Goal: Information Seeking & Learning: Learn about a topic

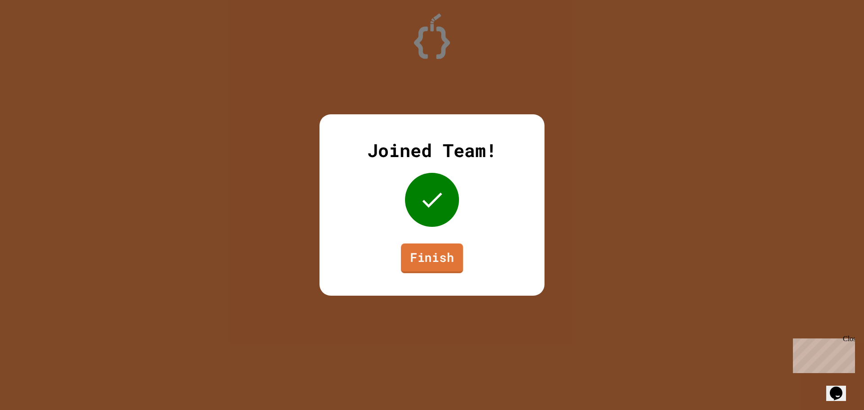
click at [420, 262] on link "Finish" at bounding box center [432, 259] width 62 height 30
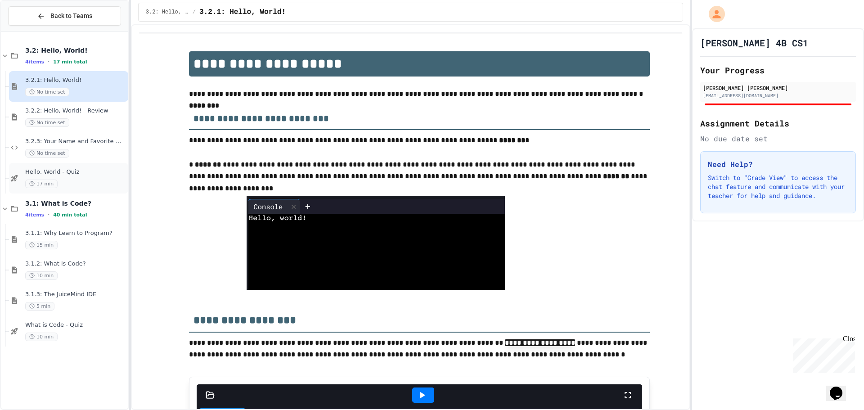
click at [72, 185] on div "17 min" at bounding box center [75, 184] width 101 height 9
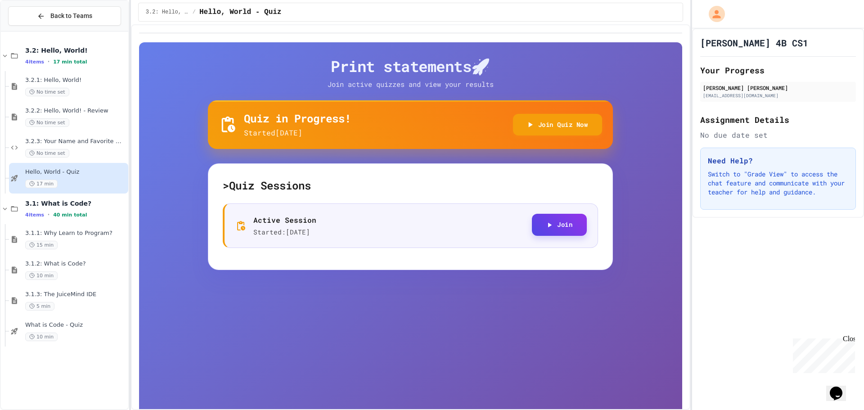
click at [536, 228] on button "Join" at bounding box center [559, 225] width 55 height 22
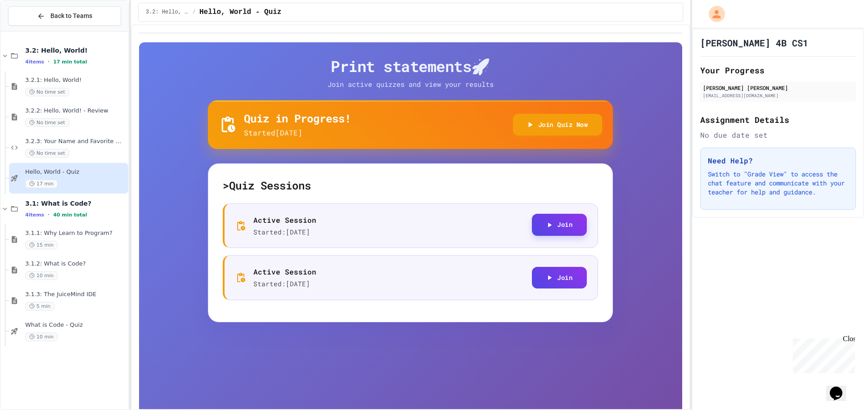
click at [565, 231] on button "Join" at bounding box center [559, 225] width 55 height 22
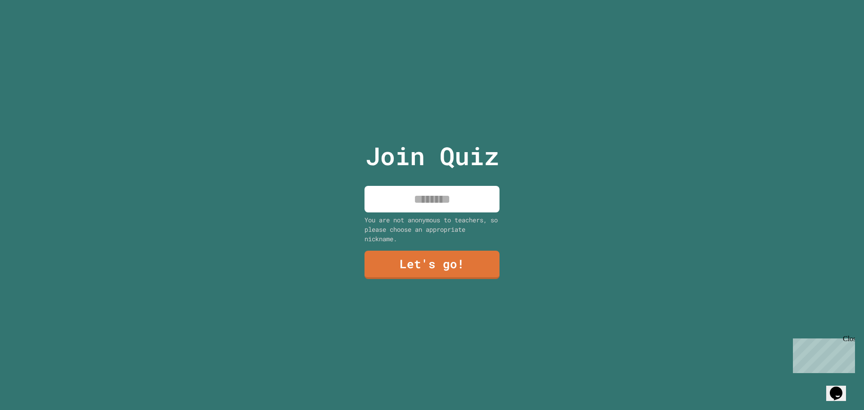
click at [395, 199] on input at bounding box center [432, 199] width 135 height 27
type input "**********"
click at [381, 268] on link "Let's go!" at bounding box center [432, 264] width 126 height 30
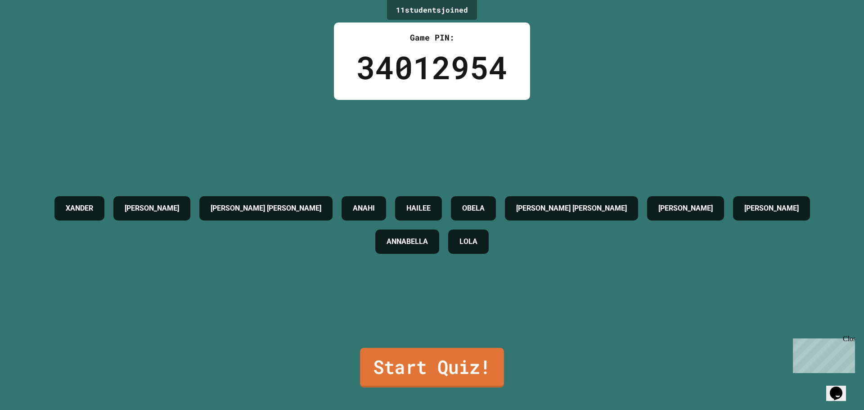
click at [412, 370] on link "Start Quiz!" at bounding box center [432, 368] width 144 height 40
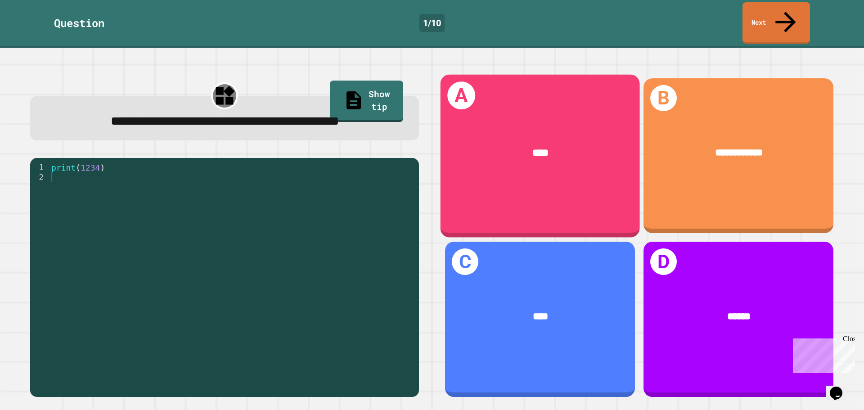
click at [493, 124] on div "****" at bounding box center [540, 153] width 199 height 58
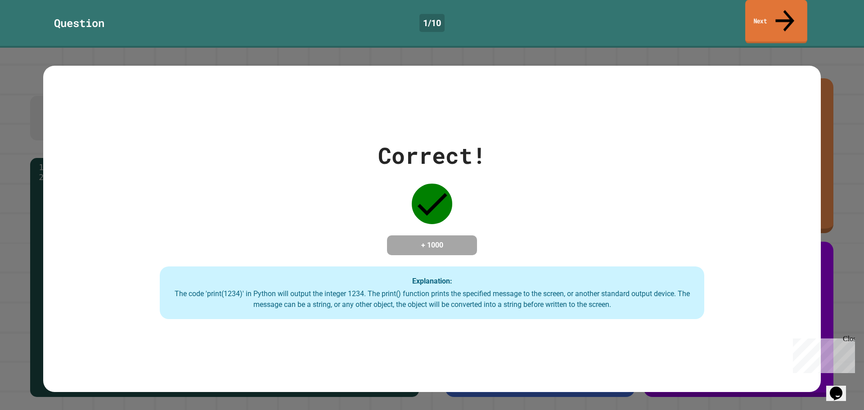
click at [791, 14] on link "Next" at bounding box center [777, 22] width 62 height 44
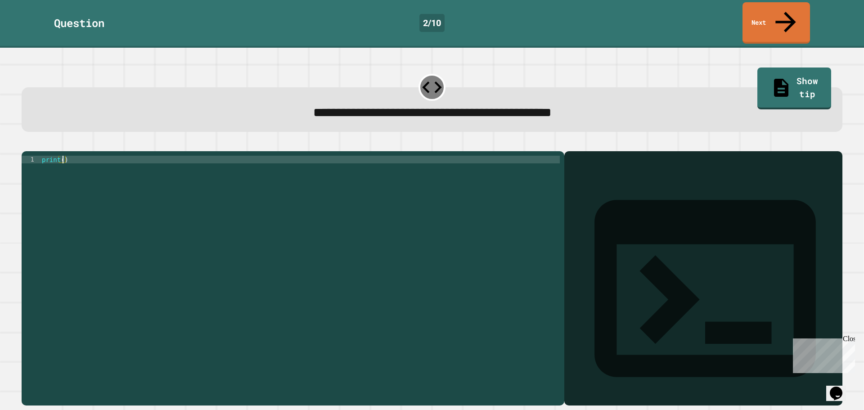
click at [62, 156] on div "print ( )" at bounding box center [300, 278] width 520 height 245
type textarea "**********"
click at [26, 144] on icon "button" at bounding box center [26, 144] width 0 height 0
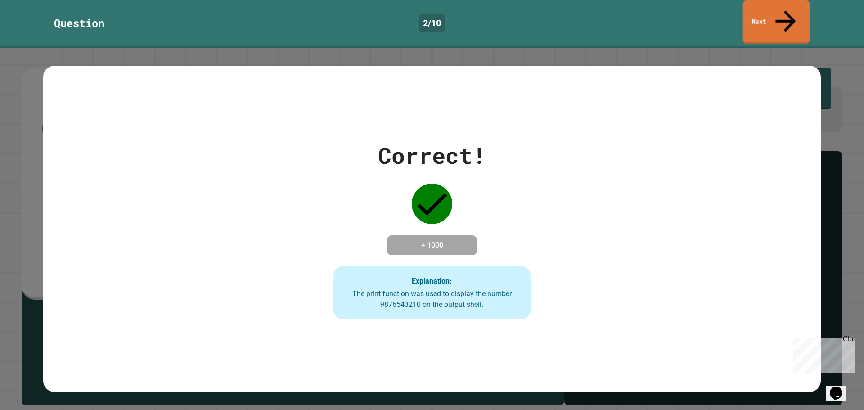
click at [786, 16] on link "Next" at bounding box center [776, 22] width 67 height 44
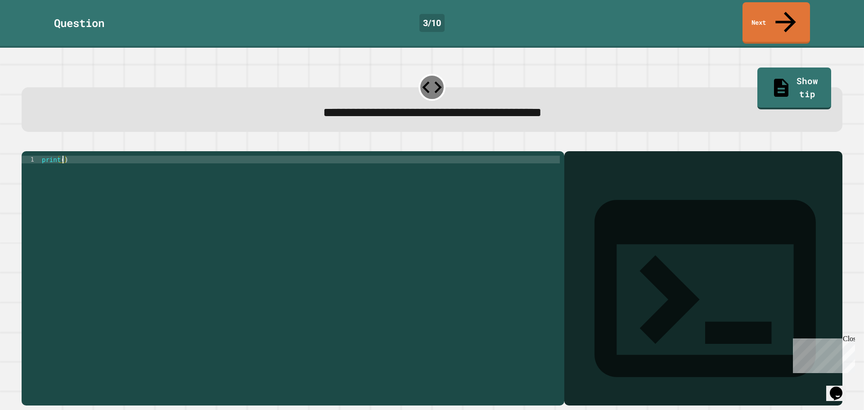
click at [63, 156] on div "print ( )" at bounding box center [300, 278] width 520 height 245
type textarea "**********"
click at [26, 144] on button "button" at bounding box center [26, 144] width 0 height 0
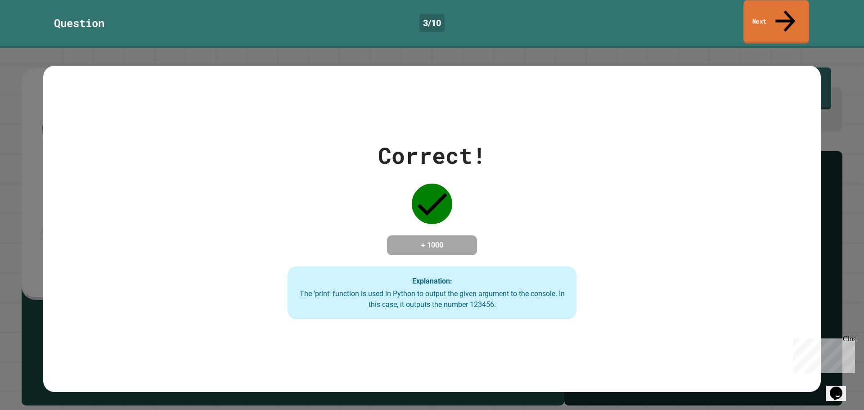
click at [752, 11] on link "Next" at bounding box center [776, 22] width 65 height 44
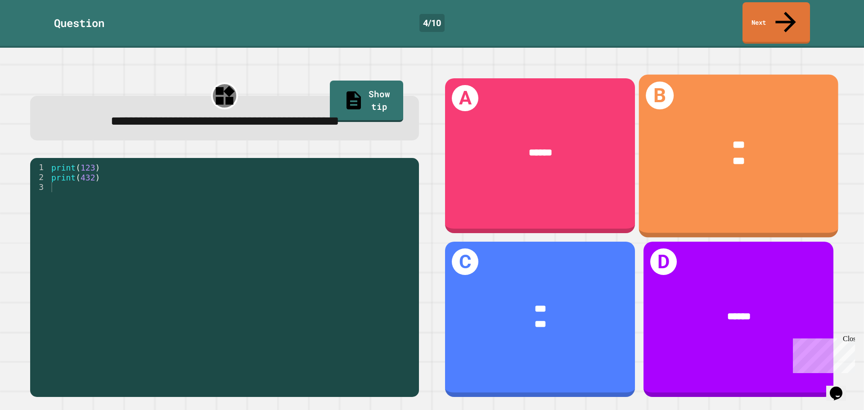
click at [672, 194] on div "B *** ***" at bounding box center [738, 155] width 199 height 163
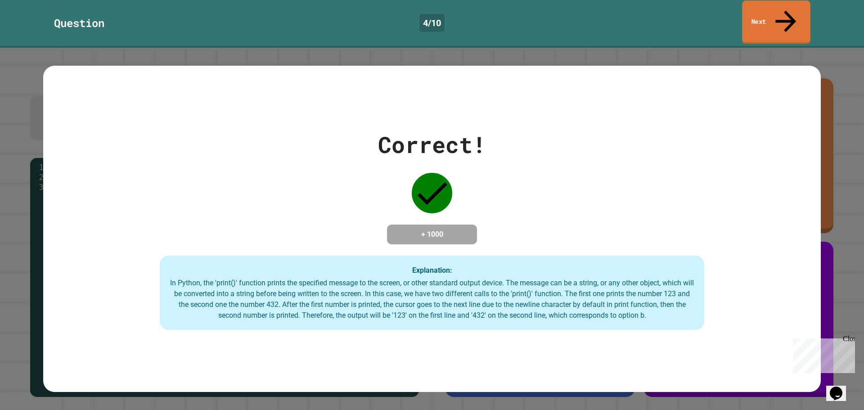
click at [763, 3] on link "Next" at bounding box center [776, 22] width 68 height 44
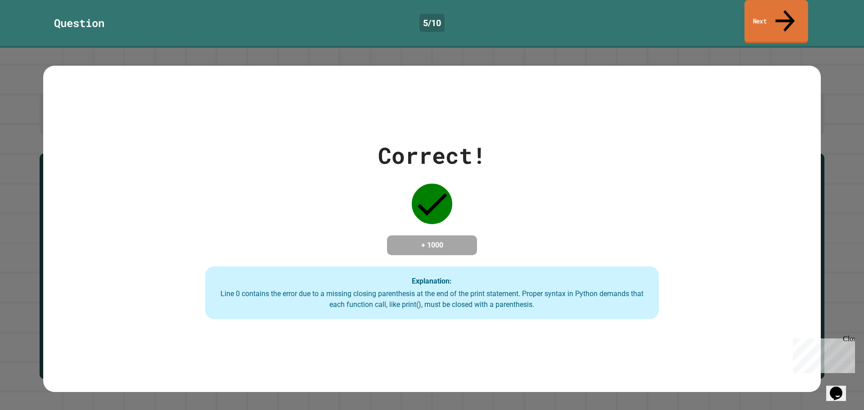
click at [764, 9] on link "Next" at bounding box center [776, 22] width 63 height 44
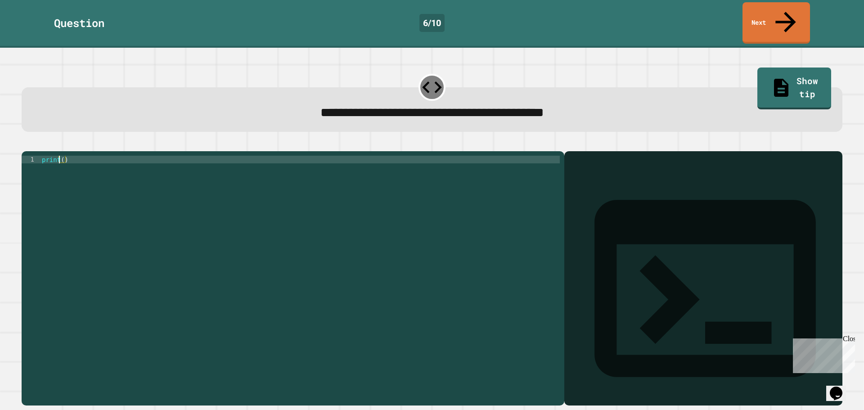
click at [61, 156] on div "print ( )" at bounding box center [300, 278] width 520 height 245
click at [62, 156] on div "print ( )" at bounding box center [300, 278] width 520 height 245
type textarea "**********"
click at [26, 144] on icon "button" at bounding box center [26, 144] width 0 height 0
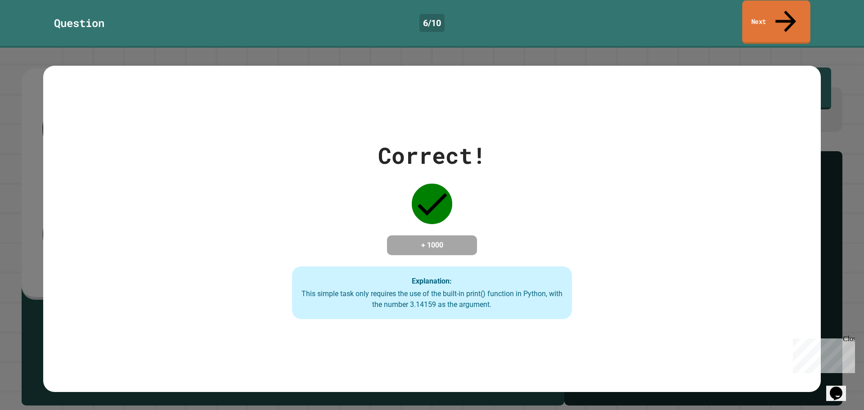
click at [749, 16] on link "Next" at bounding box center [776, 22] width 68 height 44
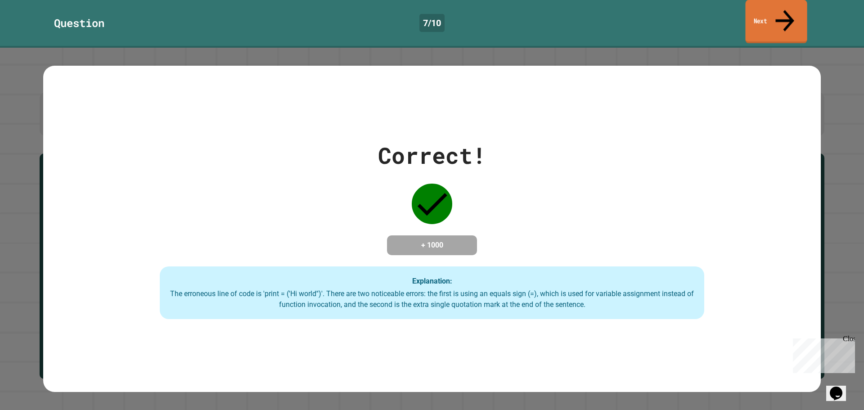
click at [782, 13] on icon at bounding box center [785, 21] width 28 height 32
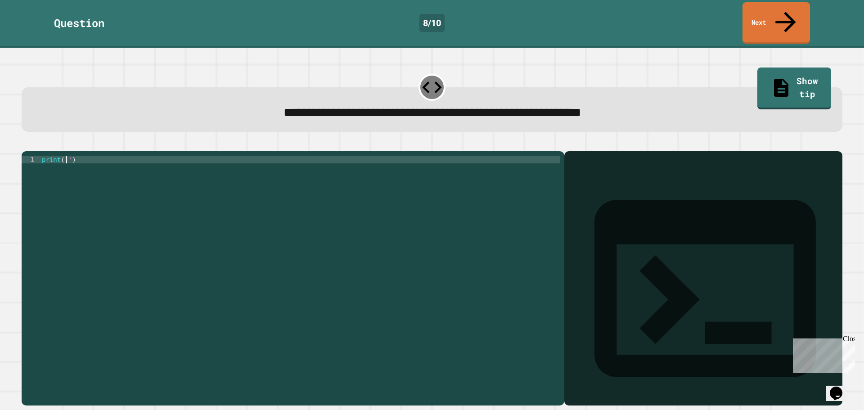
drag, startPoint x: 67, startPoint y: 149, endPoint x: 71, endPoint y: 151, distance: 4.6
click at [70, 156] on div "print ( '' )" at bounding box center [300, 278] width 520 height 245
click at [35, 146] on icon "button" at bounding box center [32, 149] width 5 height 6
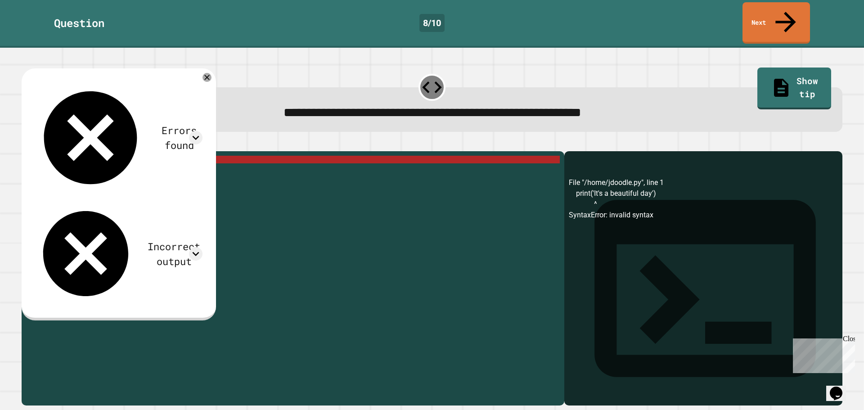
click at [140, 156] on div "print ( 'It' s a beautiful day ')" at bounding box center [300, 278] width 520 height 245
drag, startPoint x: 135, startPoint y: 150, endPoint x: 76, endPoint y: 153, distance: 59.5
click at [76, 156] on div "print ( 'It' s a beautiful day ')" at bounding box center [300, 278] width 520 height 245
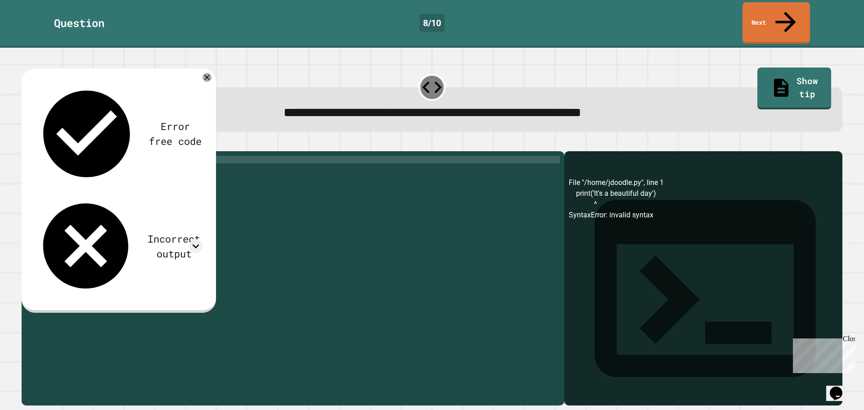
scroll to position [0, 2]
type textarea "**********"
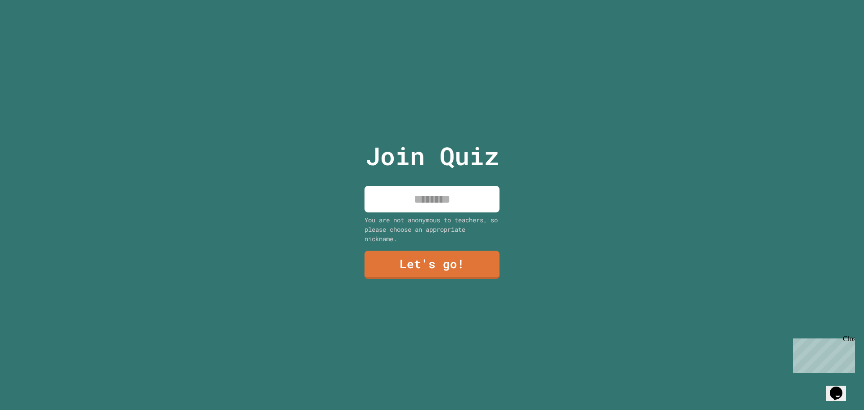
click at [402, 189] on input at bounding box center [432, 199] width 135 height 27
type input "**********"
click at [474, 255] on link "Let's go!" at bounding box center [432, 264] width 133 height 30
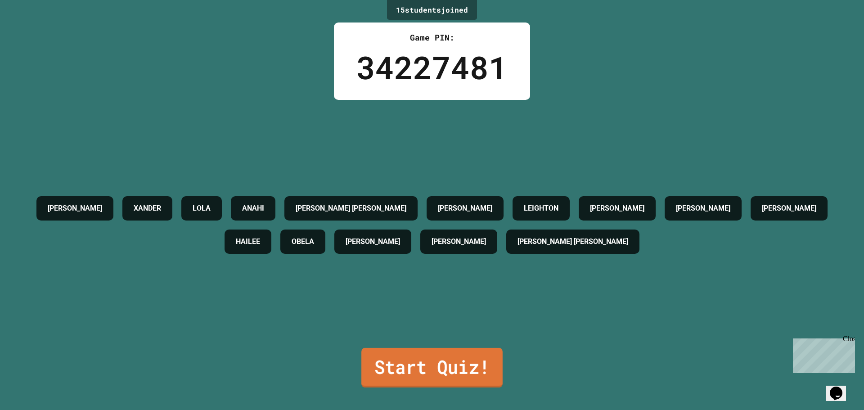
click at [397, 366] on link "Start Quiz!" at bounding box center [431, 368] width 141 height 40
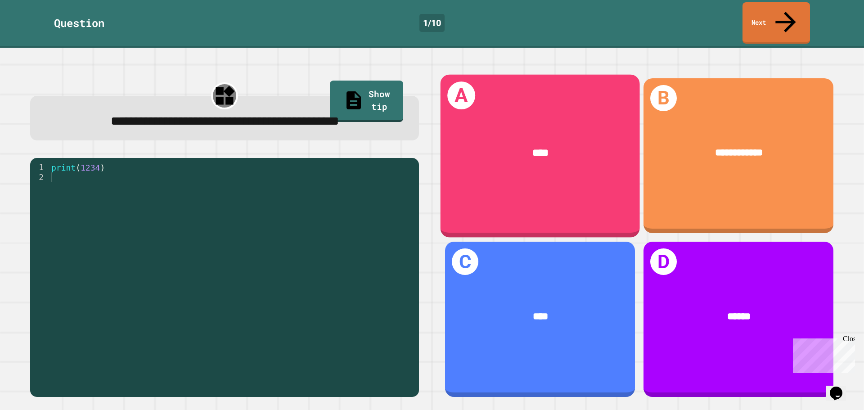
click at [541, 156] on div "****" at bounding box center [540, 153] width 199 height 58
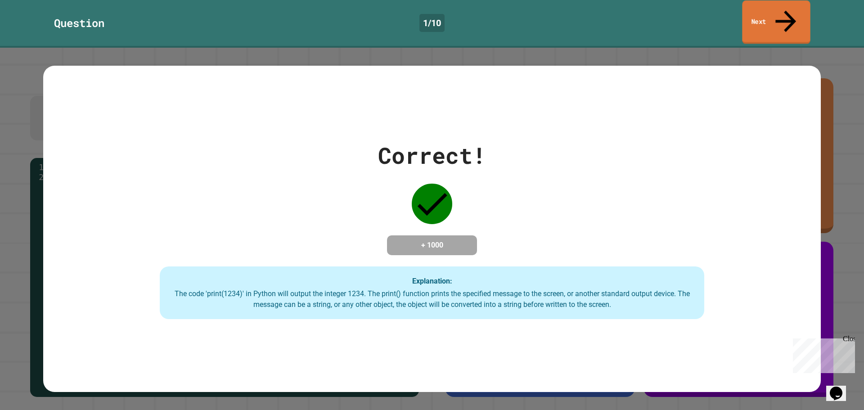
click at [768, 12] on link "Next" at bounding box center [776, 22] width 68 height 44
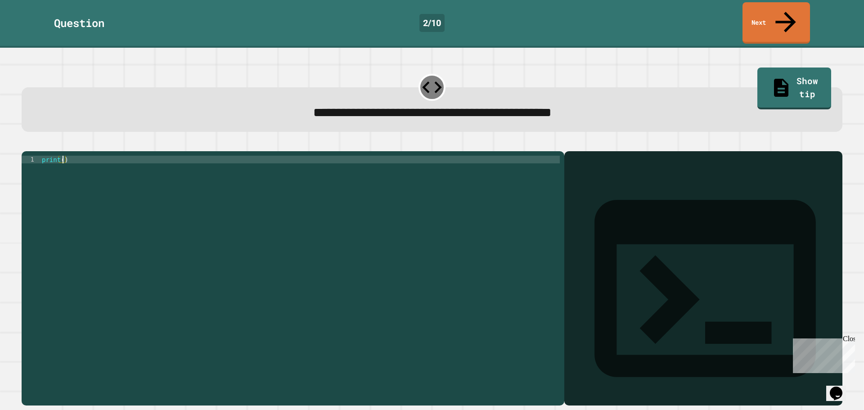
click at [63, 156] on div "print ( )" at bounding box center [300, 278] width 520 height 245
type textarea "**********"
click at [26, 144] on button "button" at bounding box center [26, 144] width 0 height 0
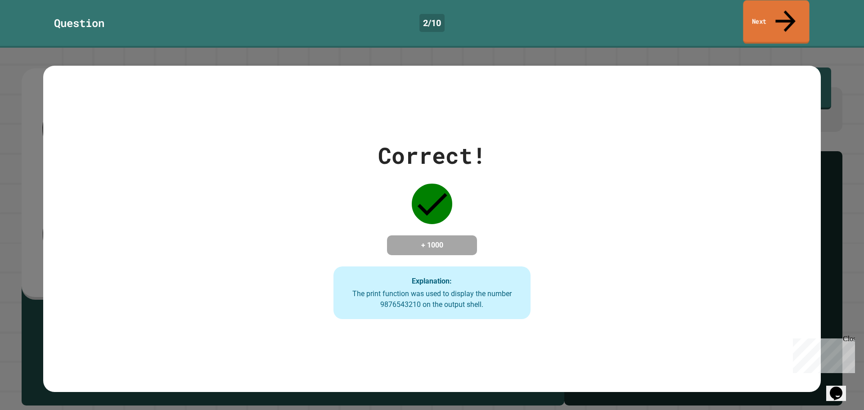
click at [778, 9] on link "Next" at bounding box center [776, 22] width 66 height 44
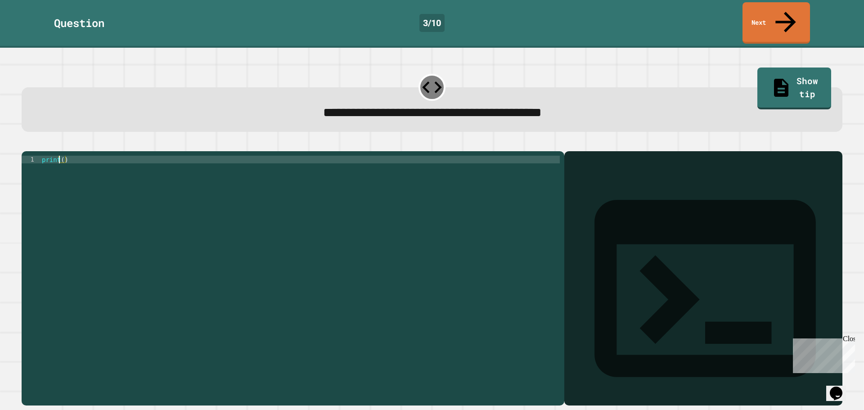
click at [60, 156] on div "print ( )" at bounding box center [300, 278] width 520 height 245
click at [62, 156] on div "print ( )" at bounding box center [300, 278] width 520 height 245
type textarea "**********"
click at [761, 17] on link "Next" at bounding box center [777, 22] width 68 height 44
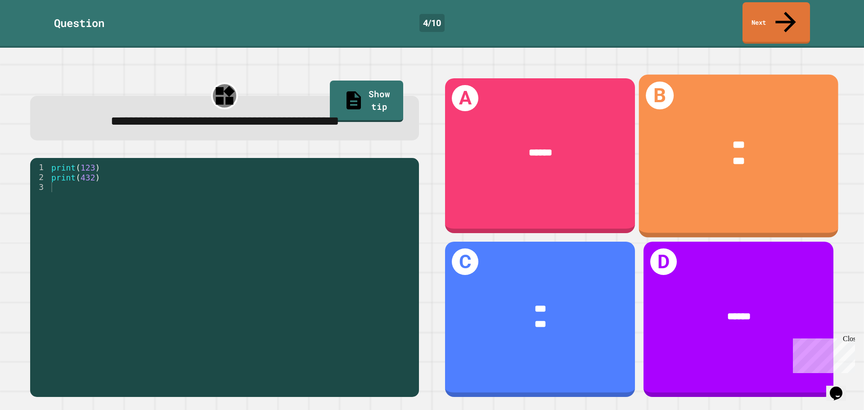
click at [690, 154] on div "***" at bounding box center [738, 162] width 157 height 16
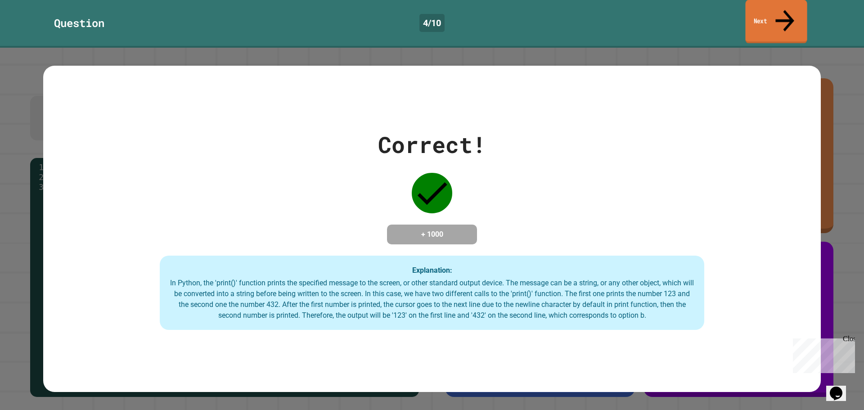
click at [766, 15] on link "Next" at bounding box center [777, 22] width 62 height 44
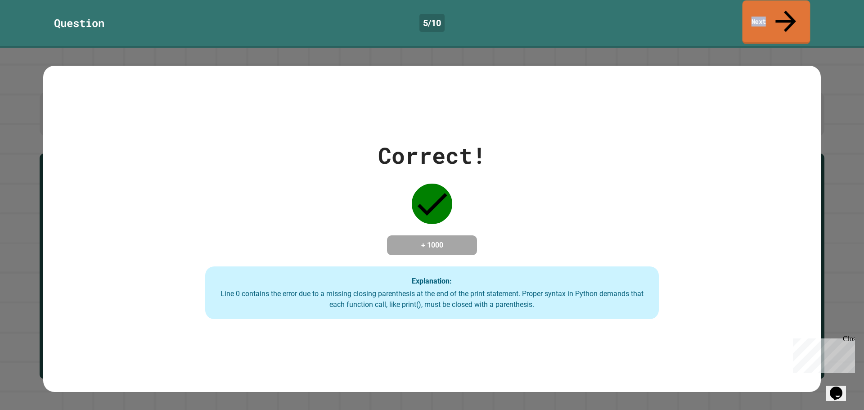
click at [755, 16] on link "Next" at bounding box center [777, 22] width 68 height 44
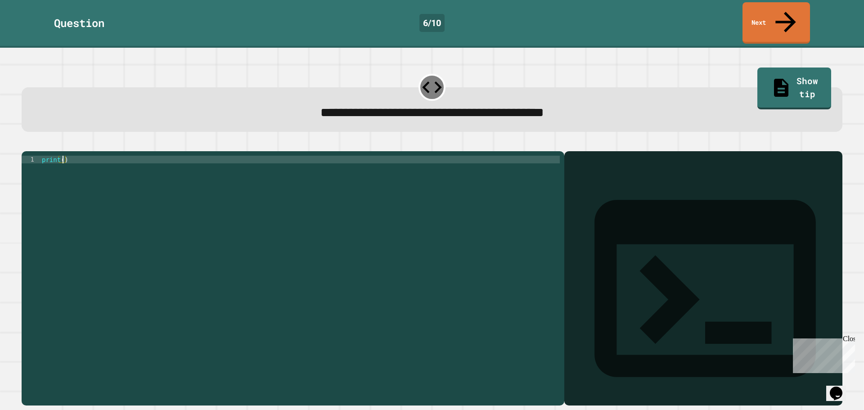
click at [63, 156] on div "print ( )" at bounding box center [300, 278] width 520 height 245
type textarea "**********"
click at [35, 146] on icon "button" at bounding box center [32, 149] width 5 height 6
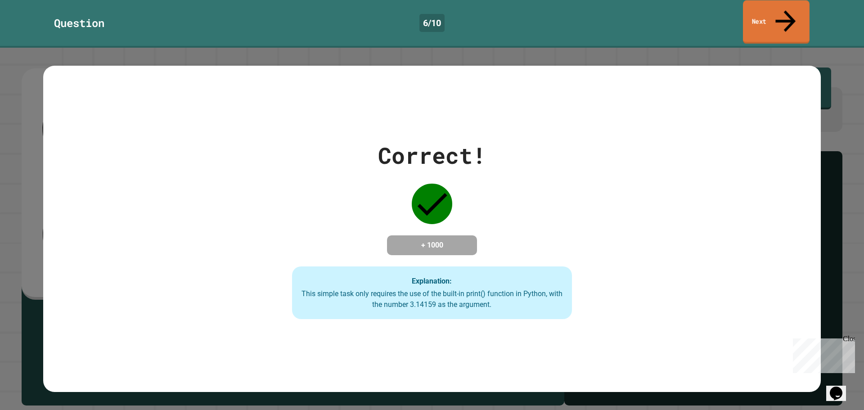
click at [764, 16] on link "Next" at bounding box center [776, 22] width 67 height 44
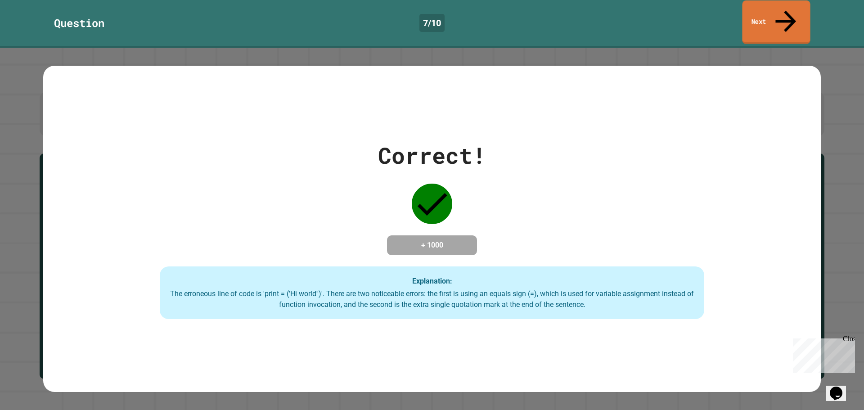
click at [775, 14] on link "Next" at bounding box center [776, 22] width 68 height 44
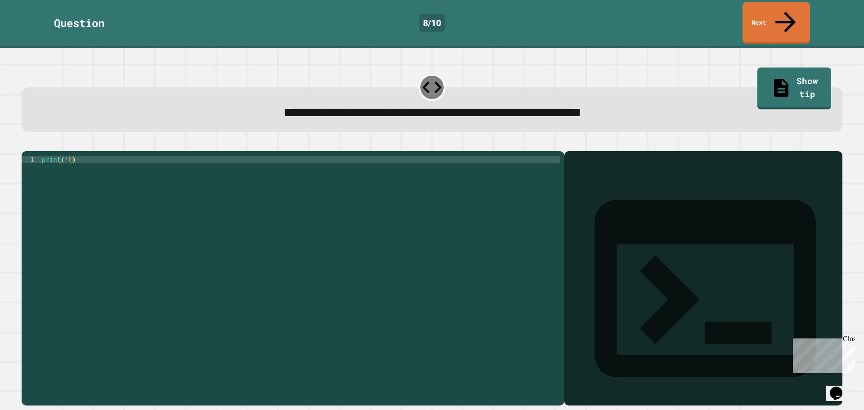
click at [64, 156] on div "print ( '' )" at bounding box center [300, 278] width 520 height 245
click at [68, 156] on div "print ( '' )" at bounding box center [300, 278] width 520 height 245
click at [63, 156] on div "print ( '' )" at bounding box center [300, 278] width 520 height 245
click at [64, 156] on div "print ( '' )" at bounding box center [300, 278] width 520 height 245
click at [67, 156] on div "print ( '' )" at bounding box center [300, 278] width 520 height 245
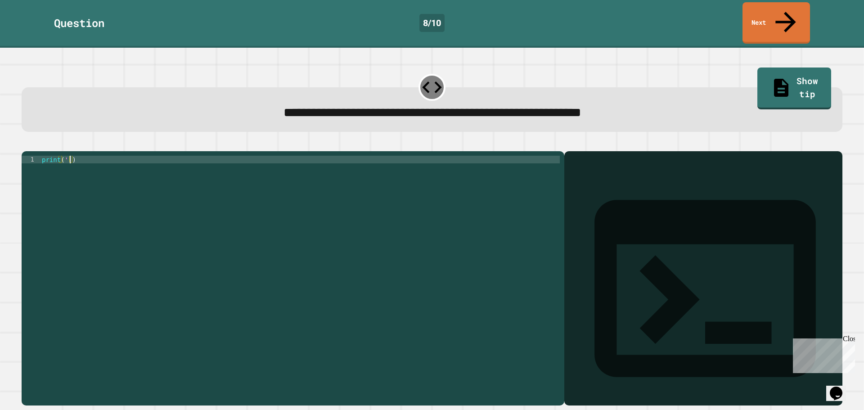
click at [70, 156] on div "print ( '' )" at bounding box center [300, 278] width 520 height 245
click at [64, 156] on div "print ( '' )" at bounding box center [300, 278] width 520 height 245
click at [66, 156] on div "print ( '' )" at bounding box center [300, 278] width 520 height 245
click at [762, 70] on link "Show tip" at bounding box center [795, 88] width 70 height 44
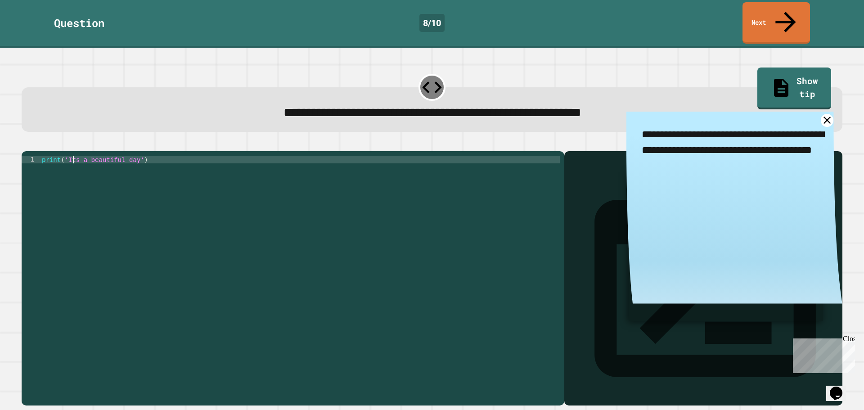
click at [72, 156] on div "print ( 'Its a beautiful day' )" at bounding box center [300, 278] width 520 height 245
click at [26, 144] on button "button" at bounding box center [26, 144] width 0 height 0
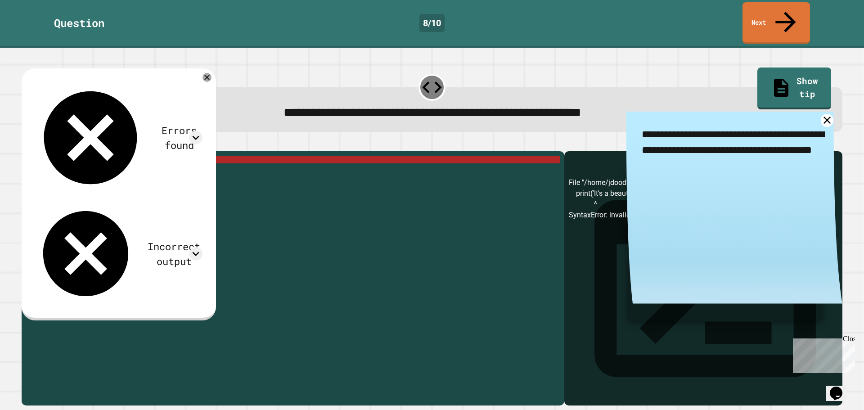
drag, startPoint x: 809, startPoint y: 101, endPoint x: 484, endPoint y: 10, distance: 337.1
click at [617, 48] on div "**********" at bounding box center [432, 229] width 864 height 362
click at [203, 131] on icon at bounding box center [196, 138] width 14 height 14
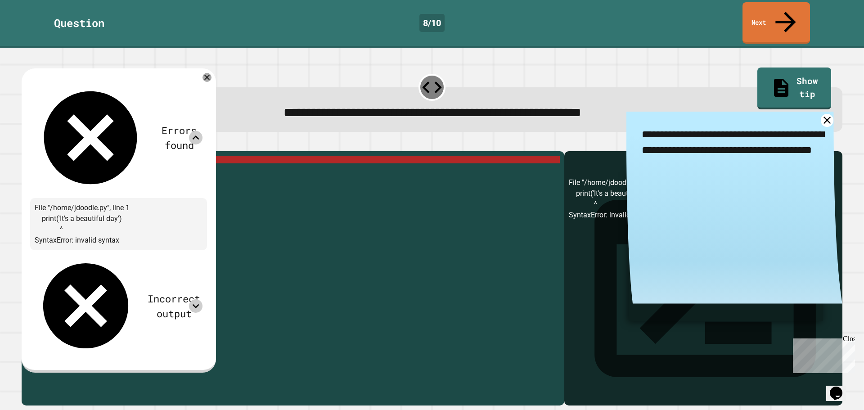
click at [203, 299] on icon at bounding box center [196, 306] width 14 height 14
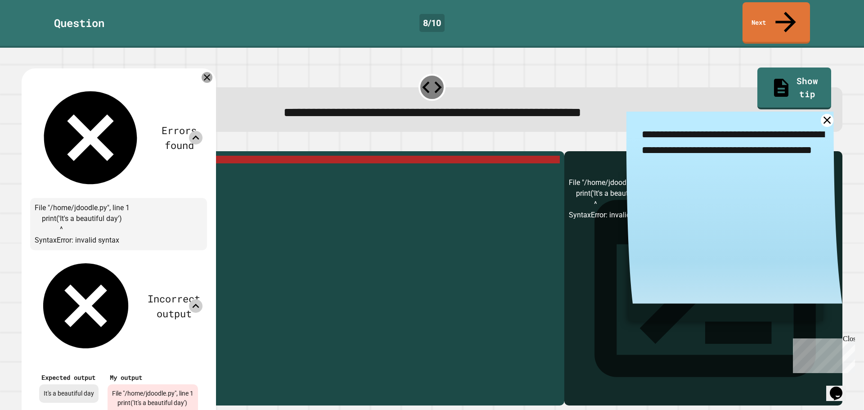
click at [212, 72] on icon at bounding box center [207, 77] width 11 height 11
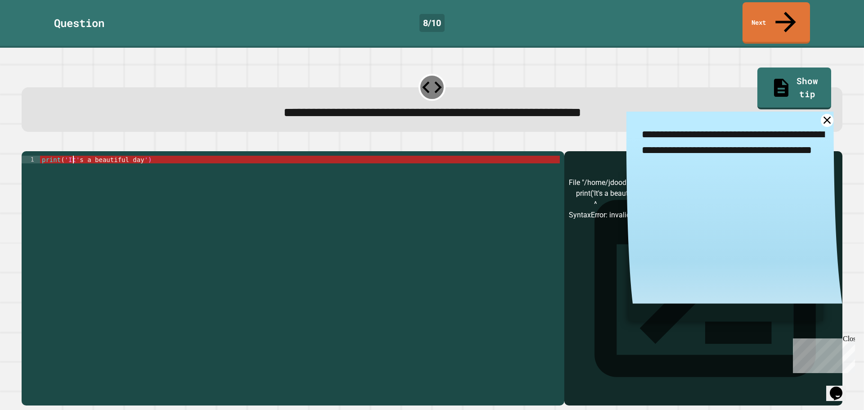
click at [73, 156] on div "print ( 'It' s a beautiful day ')" at bounding box center [300, 278] width 520 height 245
click at [75, 156] on div "print ( 'It' s a beautiful day ')" at bounding box center [300, 278] width 520 height 245
click at [64, 156] on div "print ( 'It' s a beautiful day ')" at bounding box center [300, 278] width 520 height 245
click at [65, 156] on div "print ( 'It' s a beautiful day ')" at bounding box center [300, 278] width 520 height 245
click at [65, 156] on div "print ( 'It' s a beautiful day ')" at bounding box center [300, 271] width 520 height 230
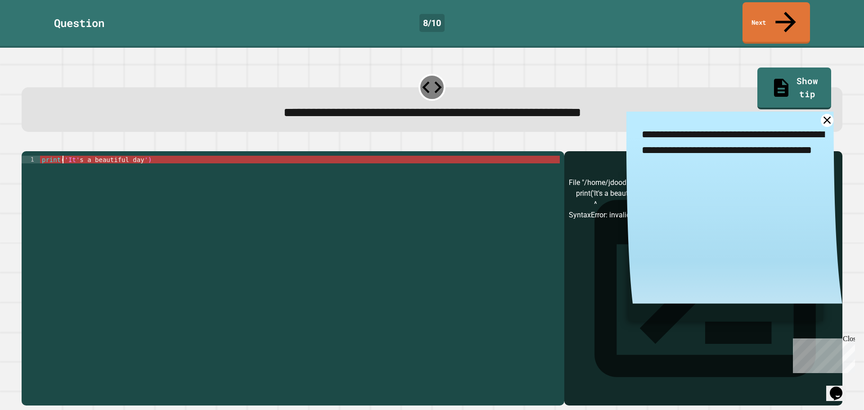
click at [63, 156] on div "print ( 'It' s a beautiful day ')" at bounding box center [300, 278] width 520 height 245
click at [64, 156] on div "print ( 'It' s a beautiful day ')" at bounding box center [300, 278] width 520 height 245
click at [68, 156] on div "print ( 'It' s a beautiful day ')" at bounding box center [300, 278] width 520 height 245
click at [76, 156] on div "print ( 'It' s a beautiful day ')" at bounding box center [300, 278] width 520 height 245
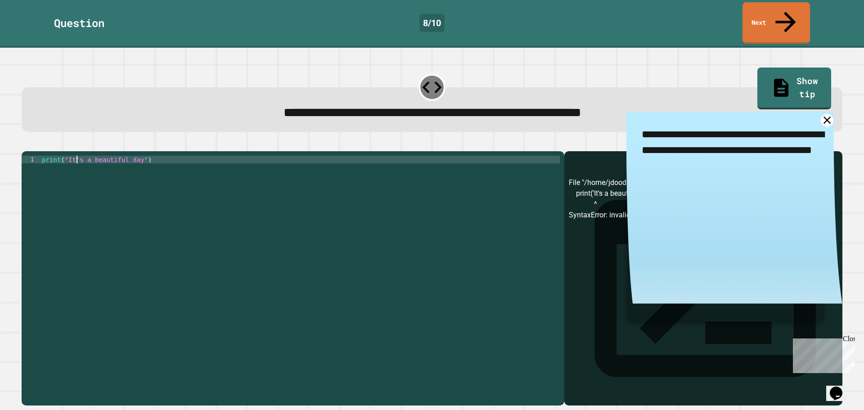
type textarea "**********"
click at [26, 144] on button "button" at bounding box center [26, 144] width 0 height 0
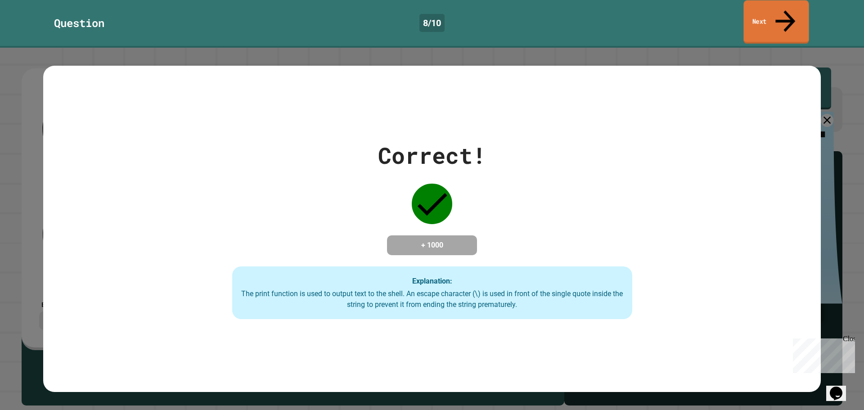
click at [764, 18] on link "Next" at bounding box center [776, 22] width 65 height 44
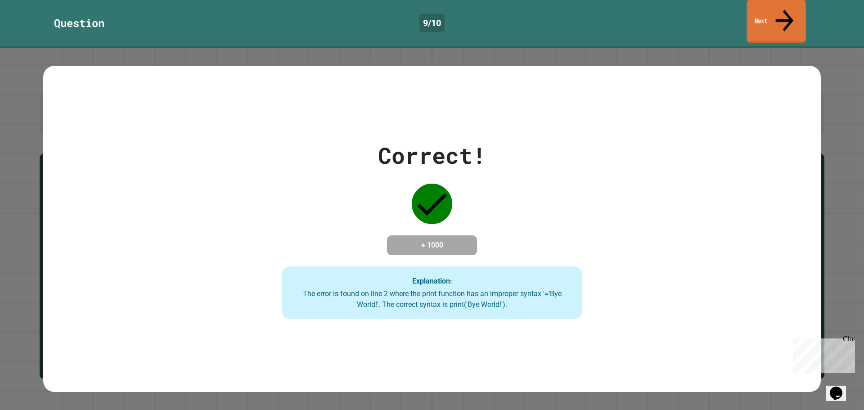
click at [780, 7] on link "Next" at bounding box center [776, 22] width 59 height 44
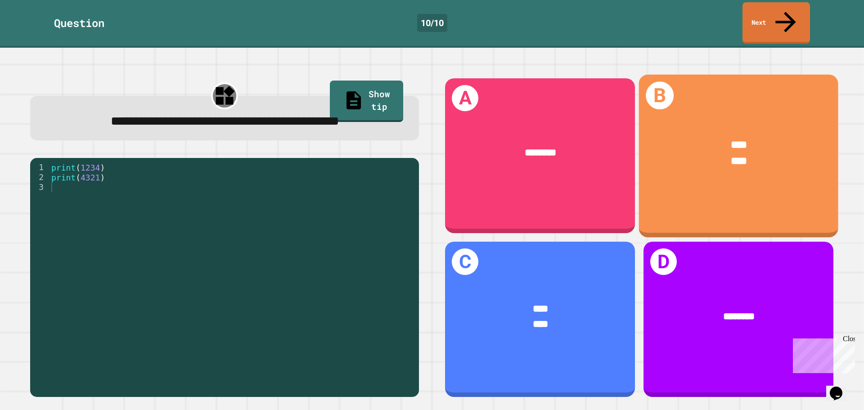
click at [776, 154] on div "****" at bounding box center [738, 162] width 157 height 16
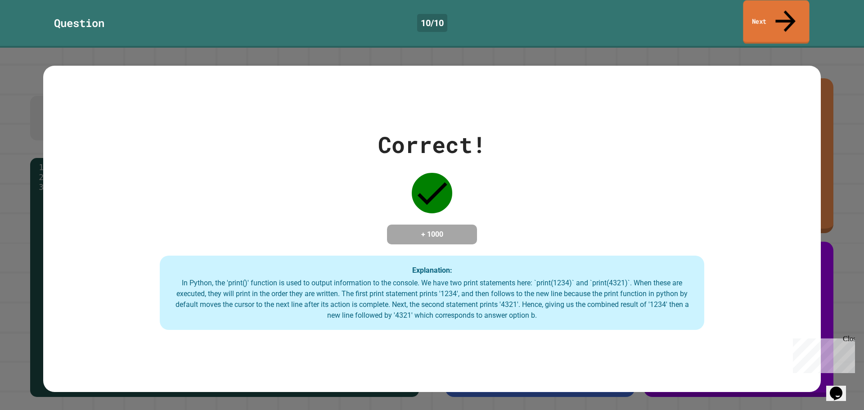
click at [776, 9] on link "Next" at bounding box center [776, 22] width 66 height 44
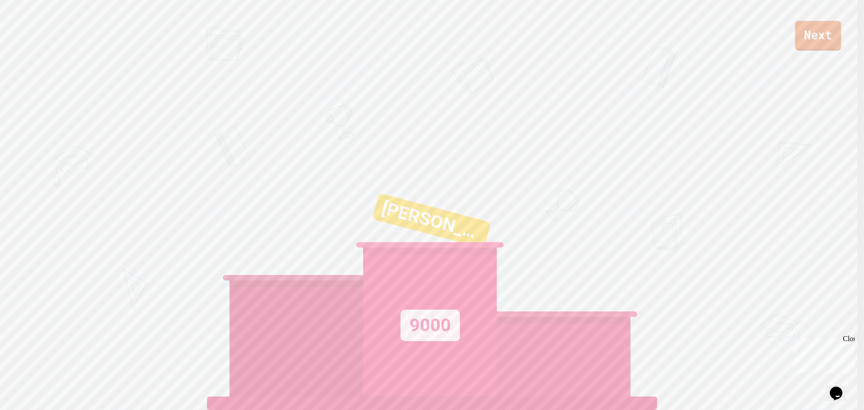
click at [816, 32] on link "Next" at bounding box center [818, 36] width 46 height 30
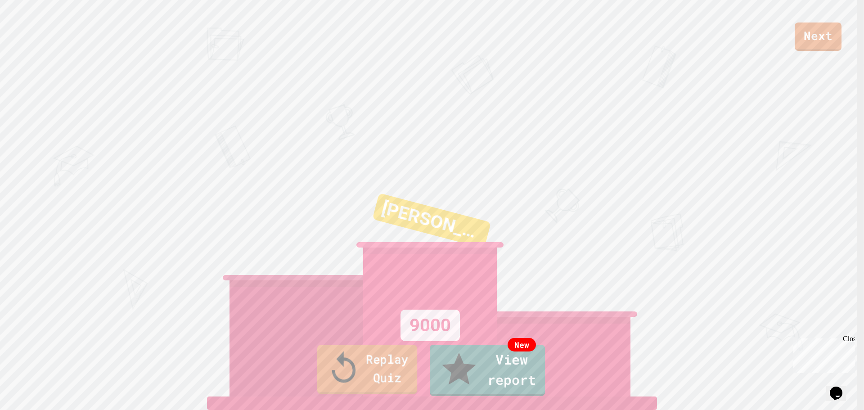
click at [383, 378] on link "Replay Quiz" at bounding box center [367, 369] width 100 height 49
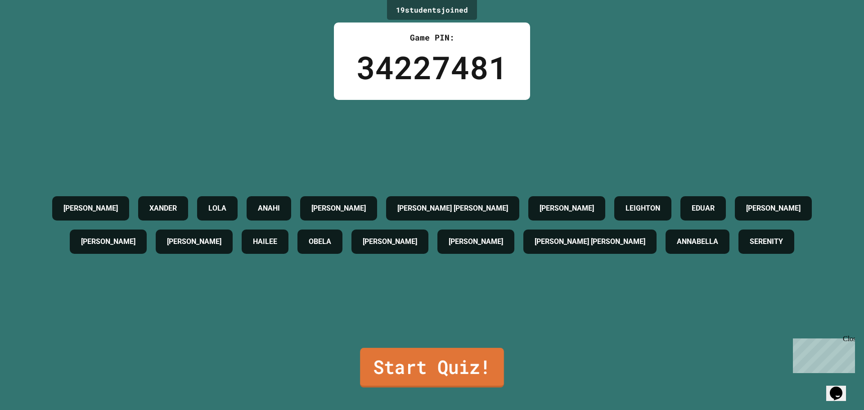
click at [411, 361] on link "Start Quiz!" at bounding box center [432, 368] width 144 height 40
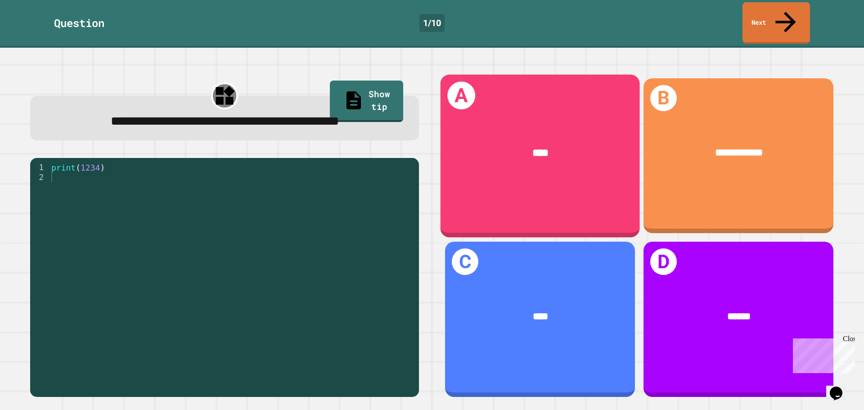
click at [527, 152] on div "****" at bounding box center [540, 153] width 199 height 58
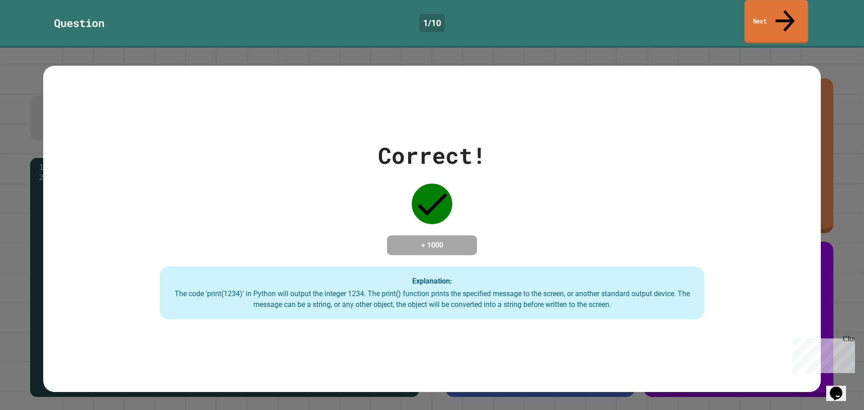
click at [772, 10] on link "Next" at bounding box center [776, 22] width 63 height 44
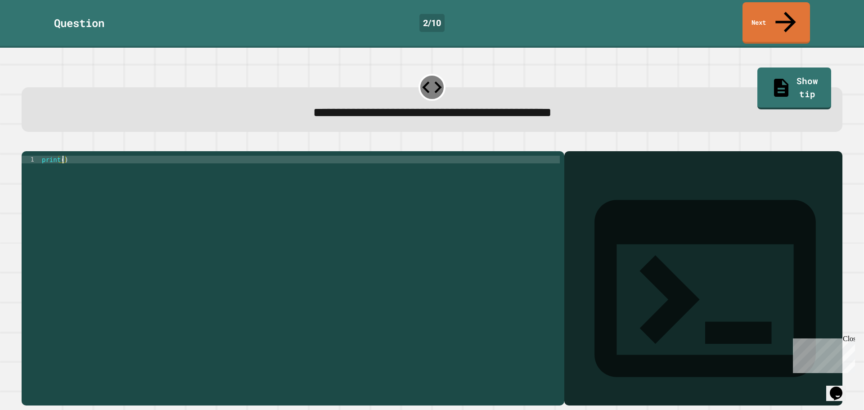
click at [62, 156] on div "print ( )" at bounding box center [300, 278] width 520 height 245
type textarea "**********"
click at [26, 144] on icon "button" at bounding box center [26, 144] width 0 height 0
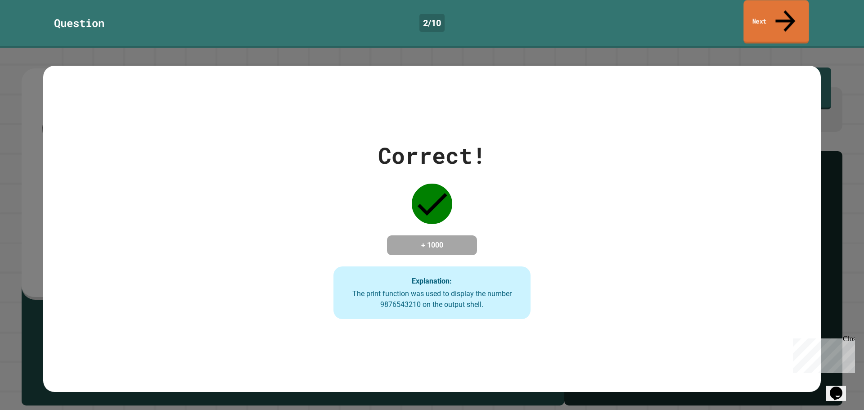
click at [777, 6] on link "Next" at bounding box center [776, 22] width 65 height 44
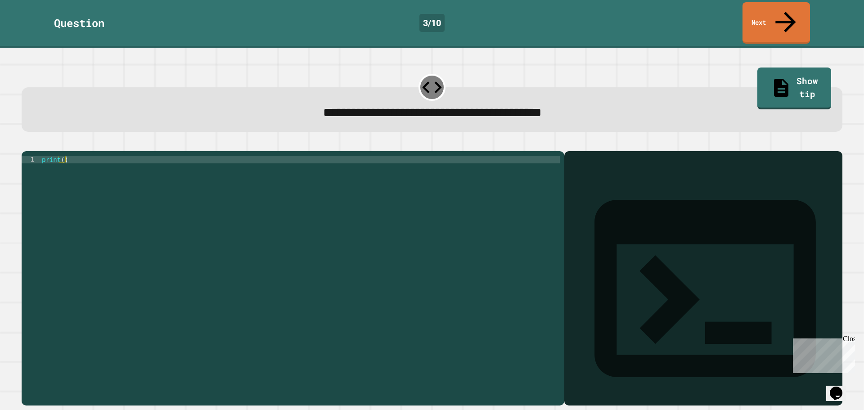
click at [62, 156] on div "print ( )" at bounding box center [300, 278] width 520 height 245
type textarea "**********"
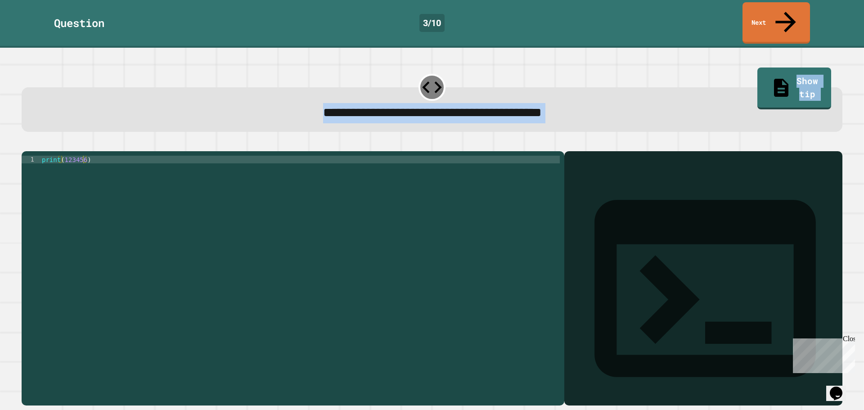
drag, startPoint x: 795, startPoint y: 13, endPoint x: 19, endPoint y: 197, distance: 797.2
click at [34, 208] on div "**********" at bounding box center [432, 205] width 864 height 410
click at [34, 146] on icon "button" at bounding box center [32, 149] width 5 height 6
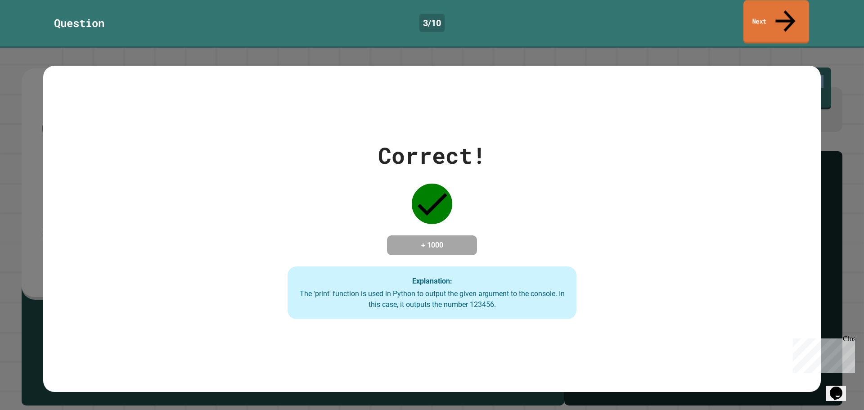
click at [776, 11] on link "Next" at bounding box center [777, 22] width 66 height 44
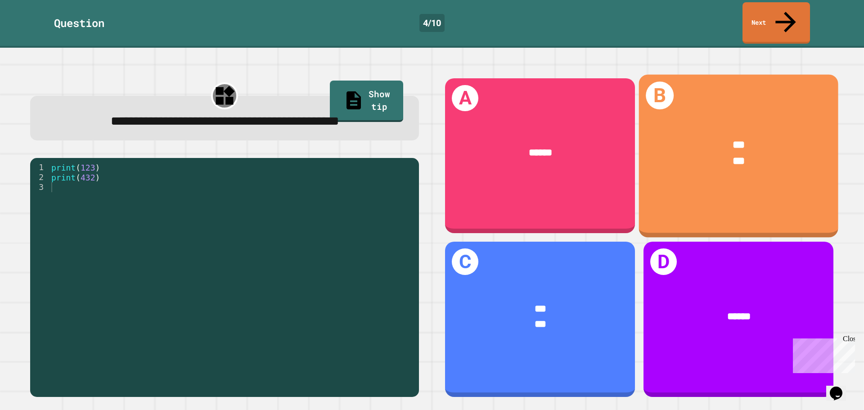
click at [741, 160] on div "*** ***" at bounding box center [738, 153] width 199 height 74
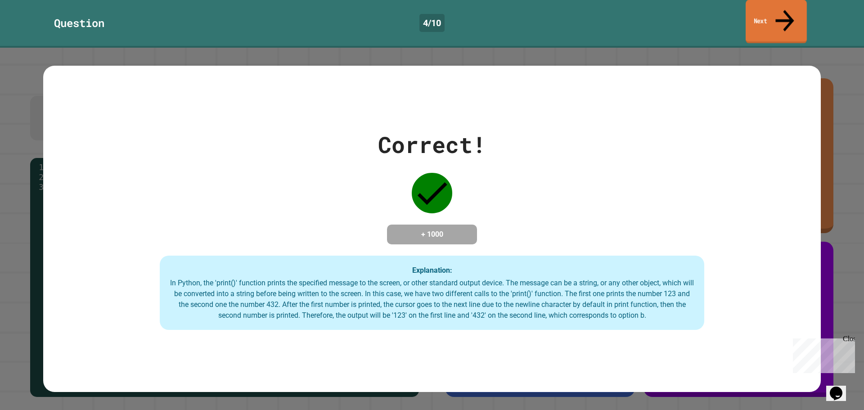
click at [770, 16] on link "Next" at bounding box center [776, 22] width 61 height 44
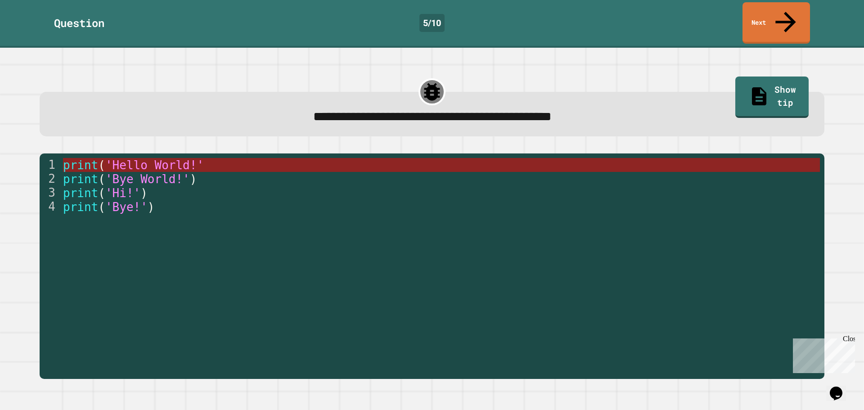
click at [156, 158] on span "'Hello World!'" at bounding box center [154, 165] width 99 height 14
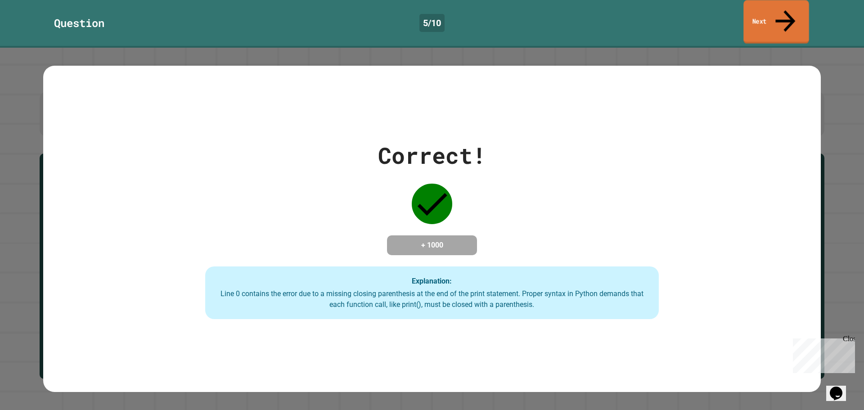
click at [792, 10] on link "Next" at bounding box center [776, 22] width 65 height 44
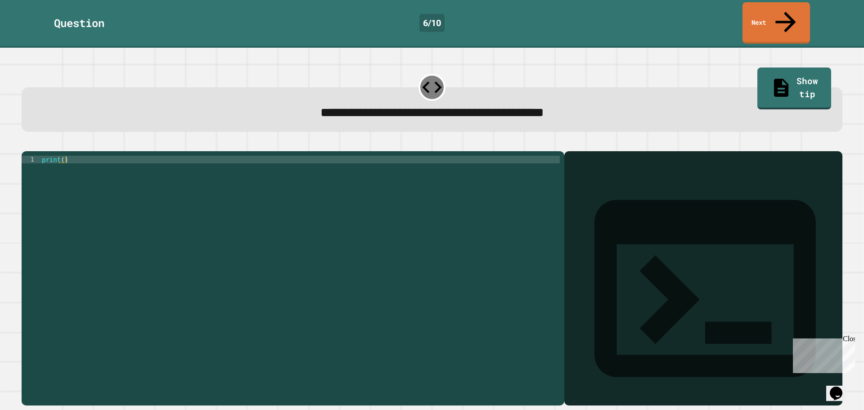
click at [61, 156] on div "print ( )" at bounding box center [300, 278] width 520 height 245
type textarea "**********"
click at [26, 144] on icon "button" at bounding box center [26, 144] width 0 height 0
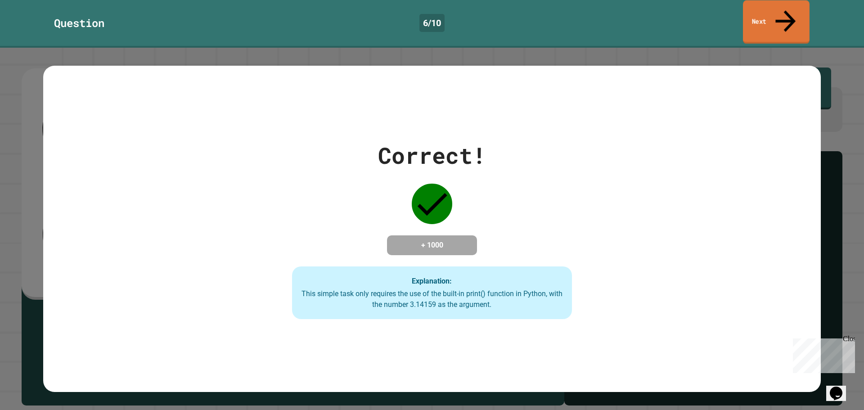
click at [756, 16] on link "Next" at bounding box center [776, 22] width 67 height 44
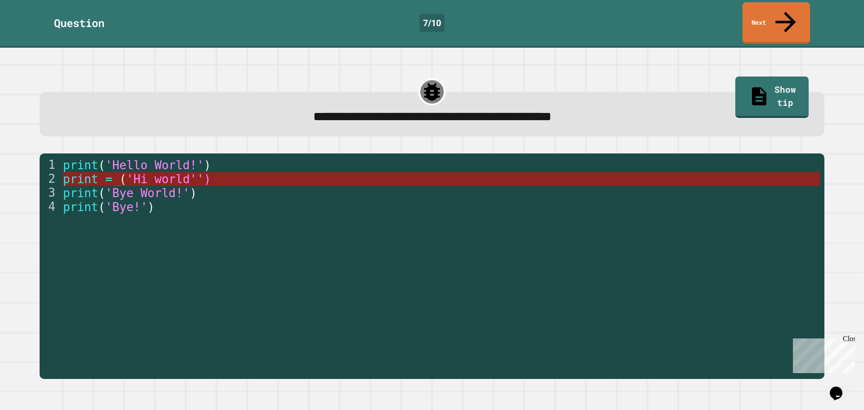
click at [120, 172] on span "(" at bounding box center [122, 179] width 7 height 14
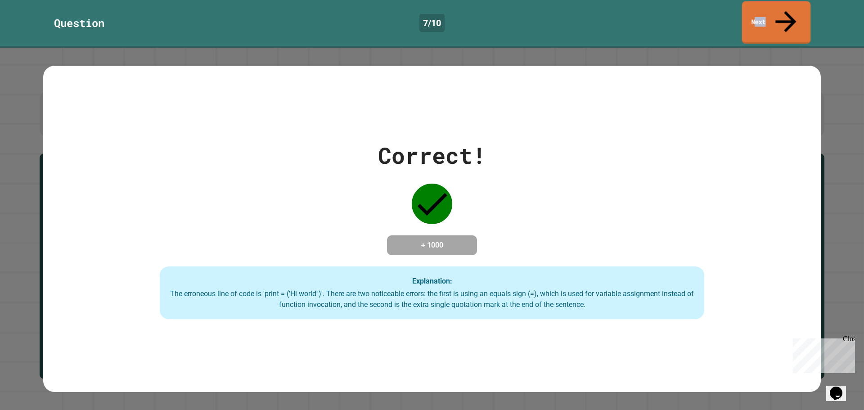
drag, startPoint x: 767, startPoint y: 15, endPoint x: 760, endPoint y: 24, distance: 11.9
click at [760, 24] on div "Question 7 / 10 Next" at bounding box center [432, 24] width 864 height 48
click at [750, 14] on link "Next" at bounding box center [777, 22] width 62 height 44
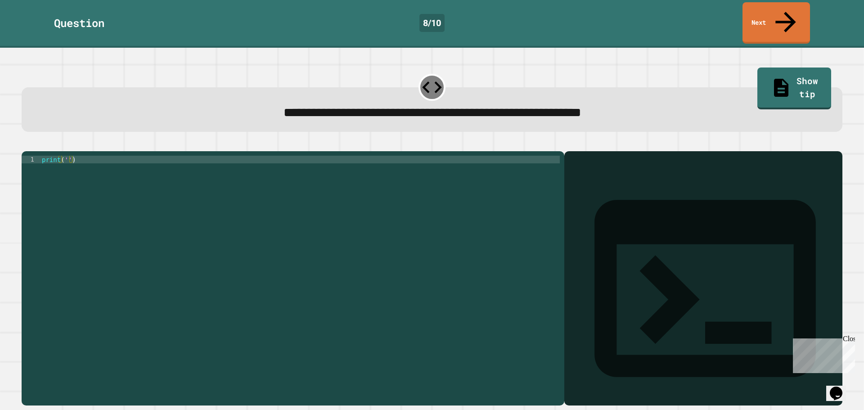
click at [64, 156] on div "print ( '' )" at bounding box center [300, 278] width 520 height 245
click at [66, 156] on div "print ( '' )" at bounding box center [300, 278] width 520 height 245
click at [63, 156] on div "print ( 'It' s )" at bounding box center [300, 278] width 520 height 245
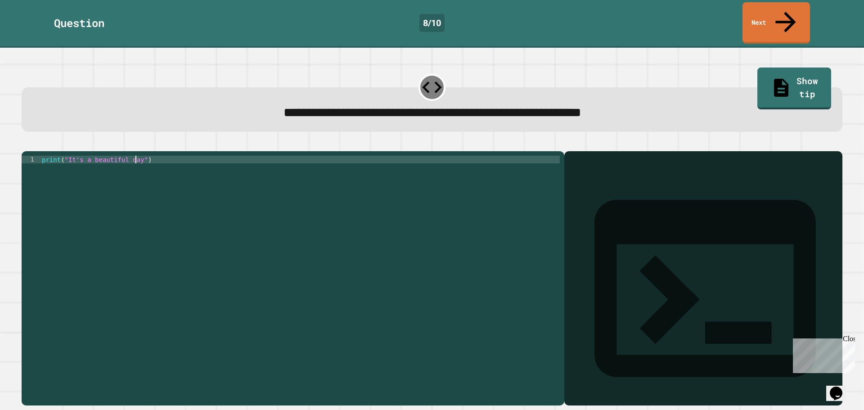
type textarea "**********"
click at [26, 144] on button "button" at bounding box center [26, 144] width 0 height 0
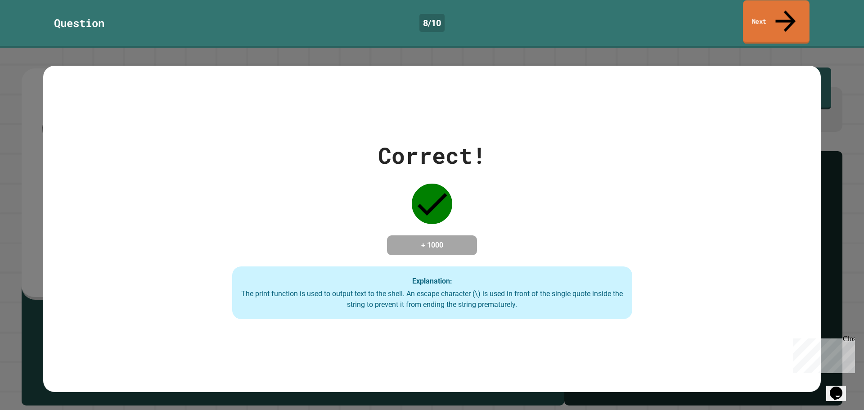
click at [780, 7] on link "Next" at bounding box center [776, 22] width 67 height 44
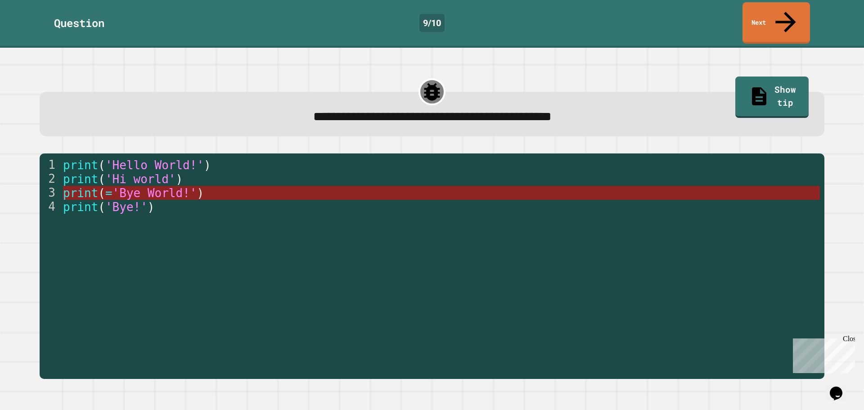
click at [169, 186] on span "'Bye World!'" at bounding box center [154, 193] width 85 height 14
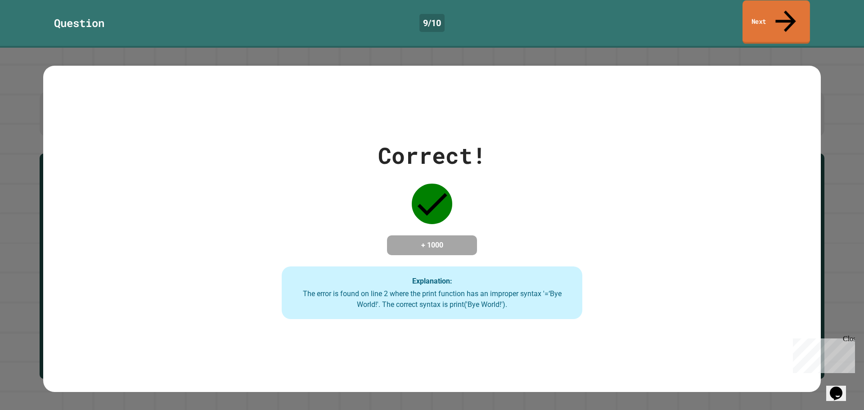
click at [754, 12] on link "Next" at bounding box center [777, 22] width 68 height 44
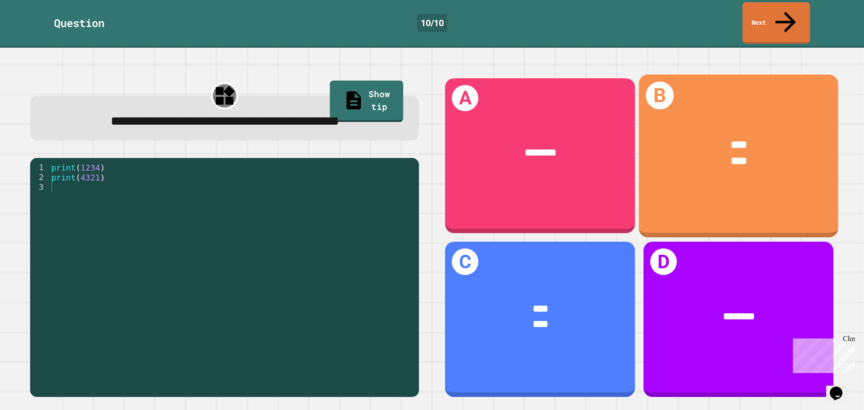
click at [786, 167] on div "**** ****" at bounding box center [738, 153] width 199 height 74
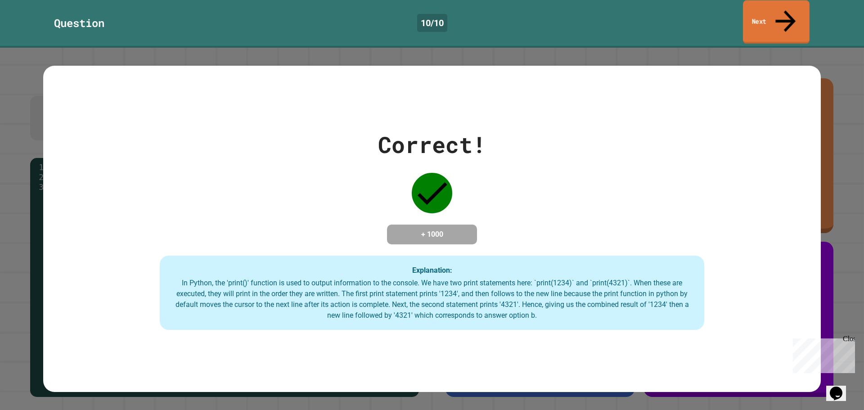
click at [795, 9] on link "Next" at bounding box center [776, 22] width 67 height 44
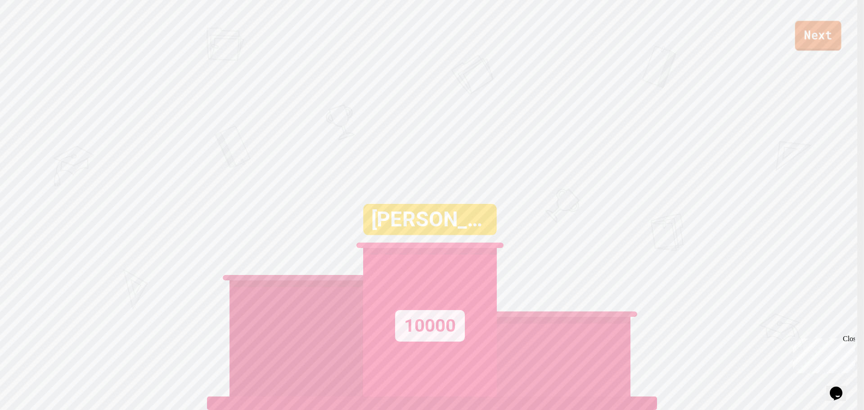
click at [806, 43] on link "Next" at bounding box center [818, 36] width 46 height 30
